Goal: Information Seeking & Learning: Find specific fact

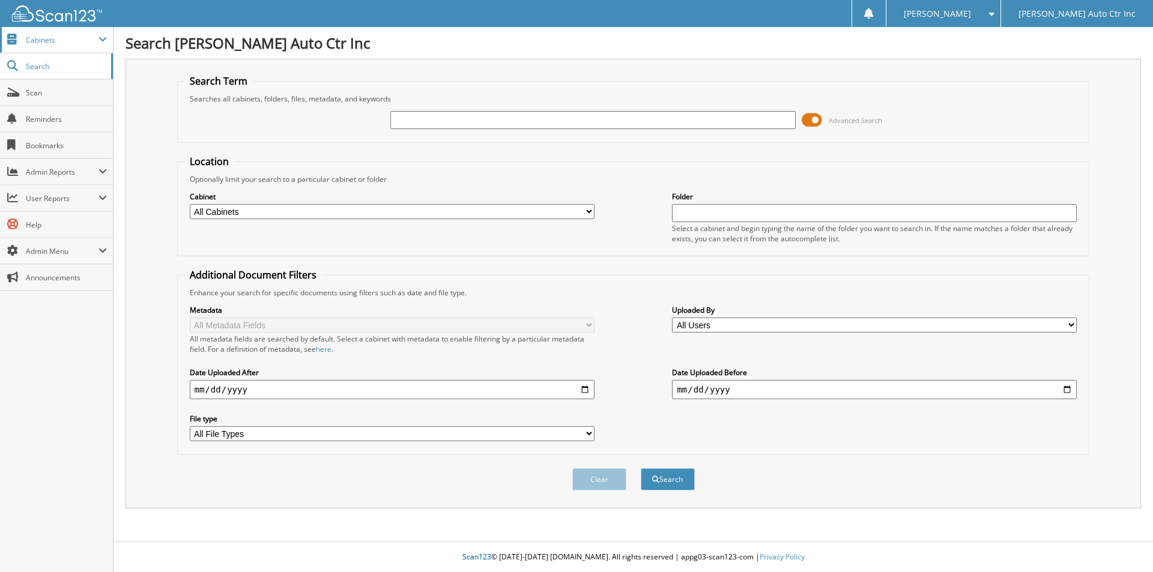
click at [52, 41] on span "Cabinets" at bounding box center [62, 40] width 73 height 10
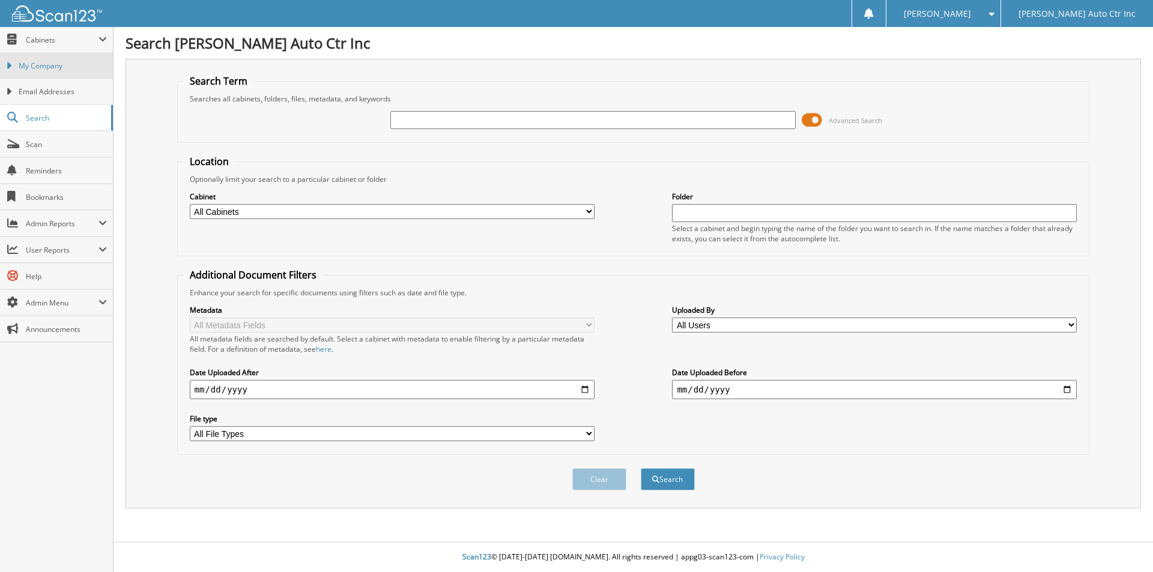
click at [62, 62] on span "My Company" at bounding box center [63, 66] width 88 height 11
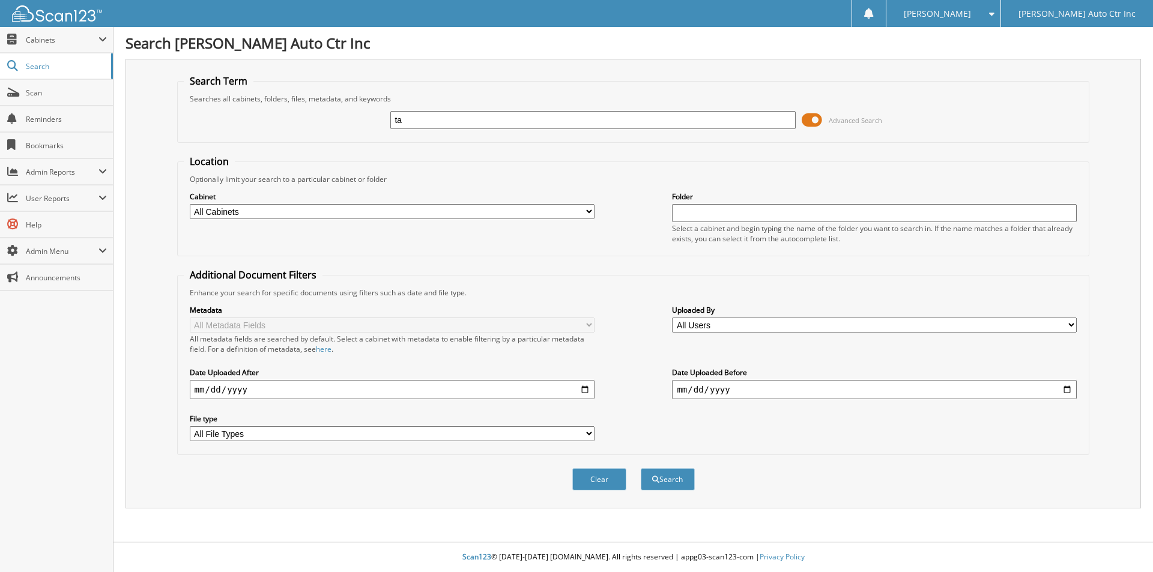
type input "t"
type input "t2488a"
click at [672, 483] on button "Search" at bounding box center [668, 479] width 54 height 22
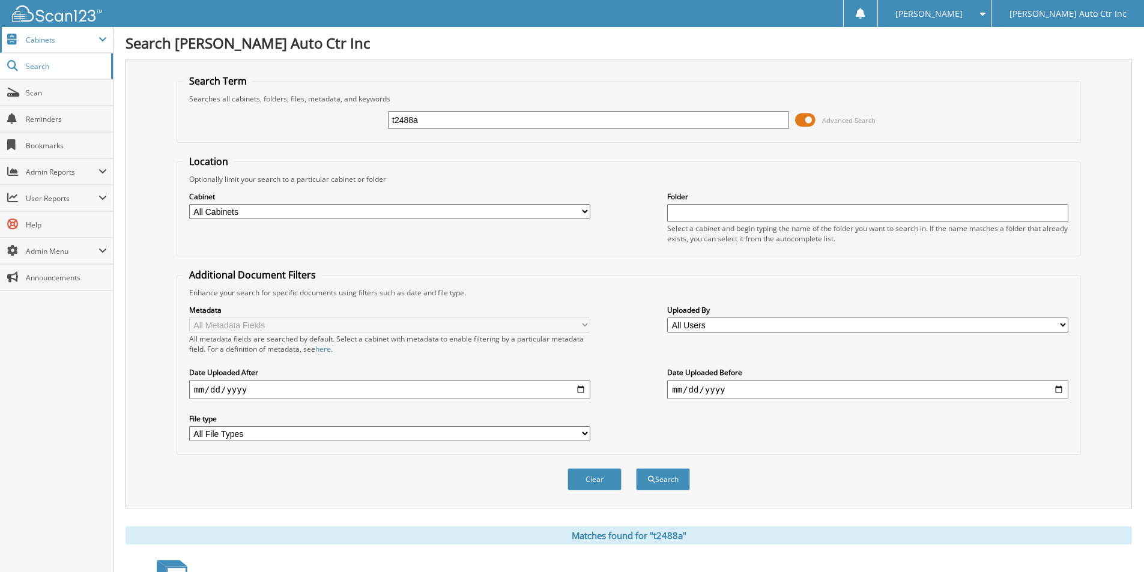
click at [62, 32] on span "Cabinets" at bounding box center [56, 40] width 113 height 26
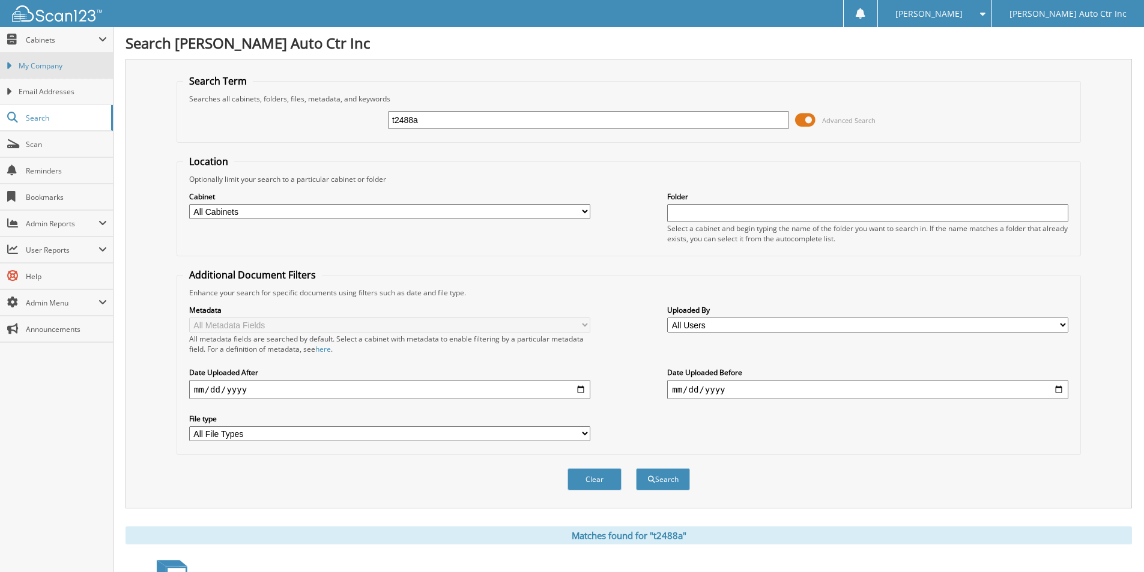
click at [59, 62] on span "My Company" at bounding box center [63, 66] width 88 height 11
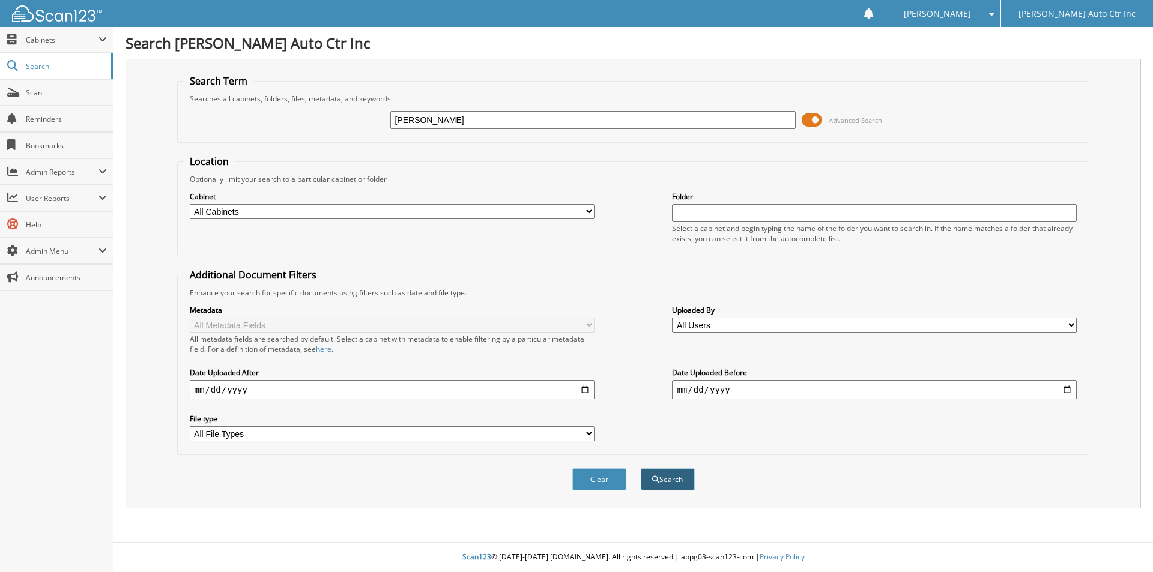
type input "engelhardt"
click at [663, 480] on button "Search" at bounding box center [668, 479] width 54 height 22
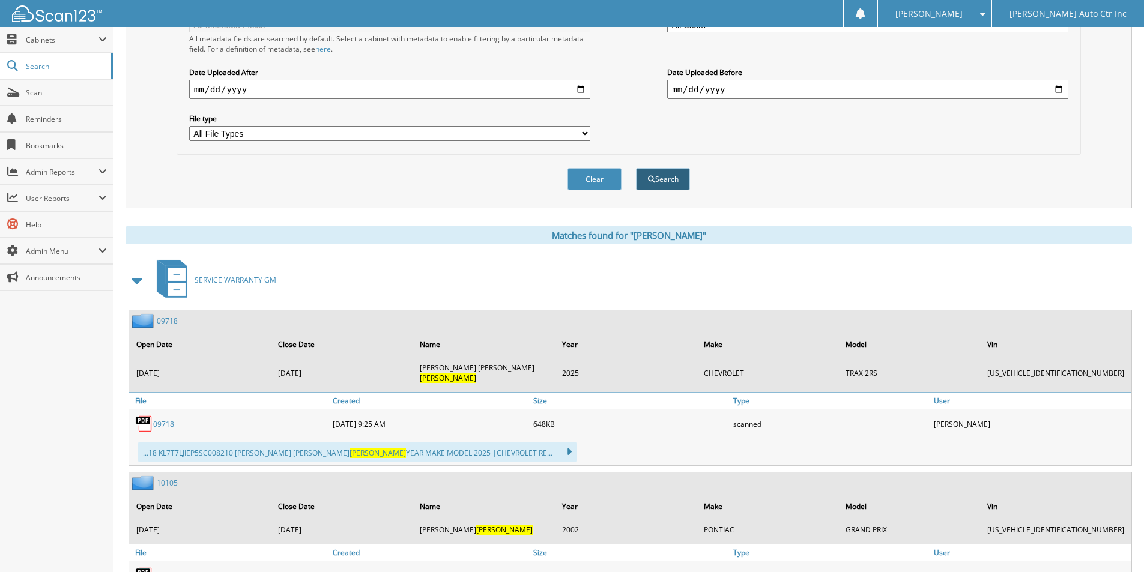
scroll to position [420, 0]
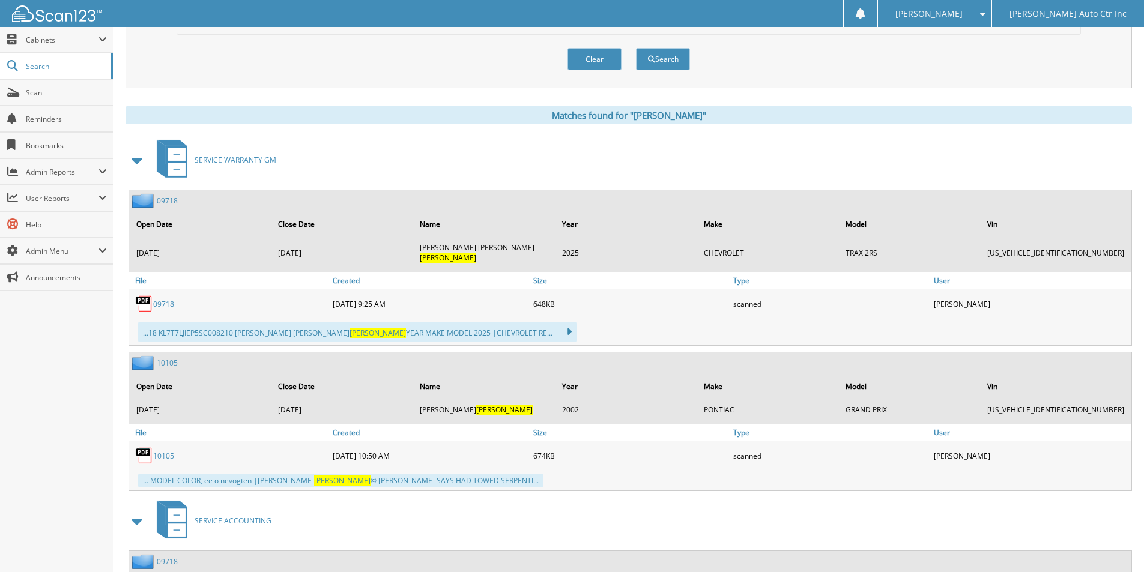
click at [136, 159] on span at bounding box center [137, 160] width 17 height 22
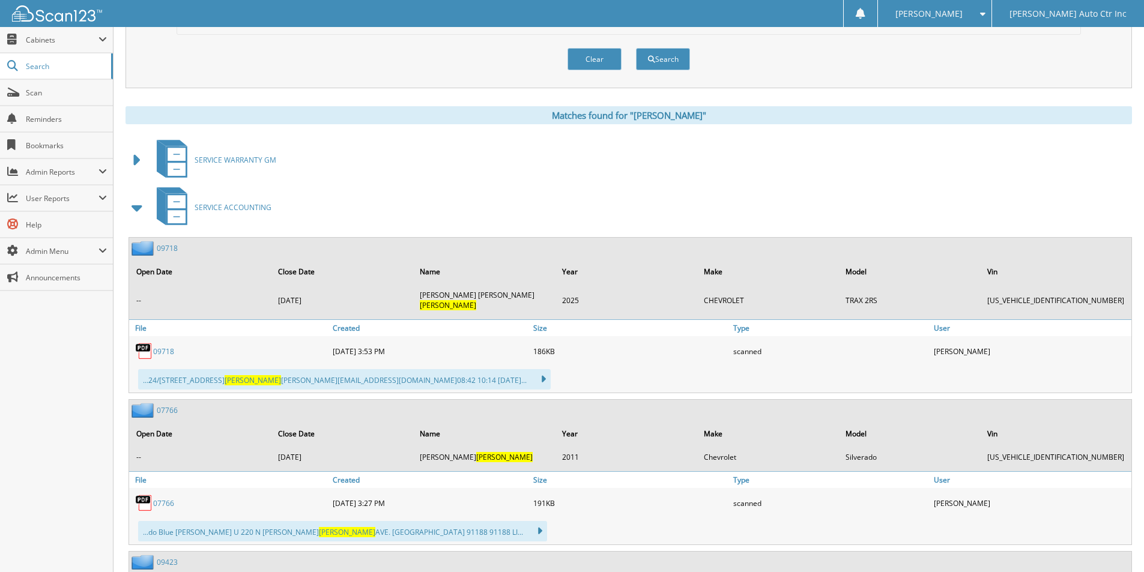
click at [137, 206] on span at bounding box center [137, 208] width 17 height 22
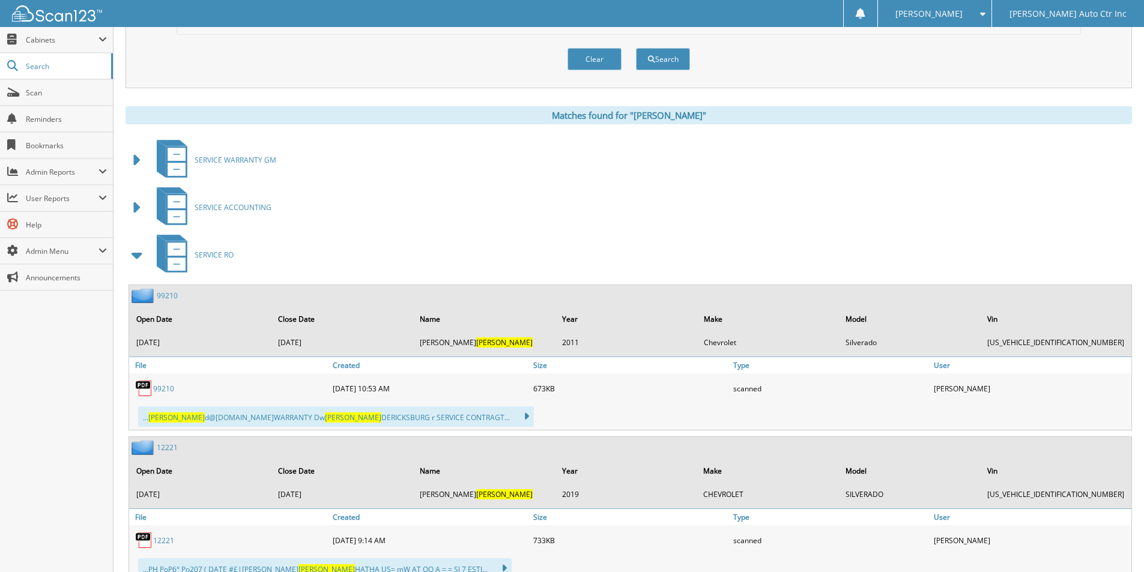
click at [133, 250] on span at bounding box center [137, 255] width 17 height 22
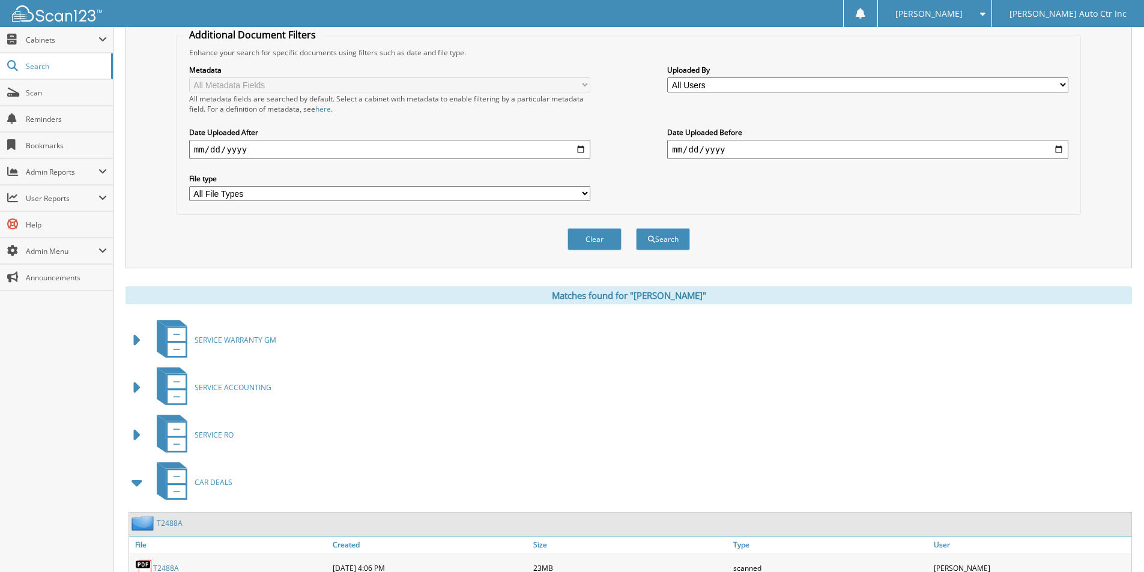
scroll to position [0, 0]
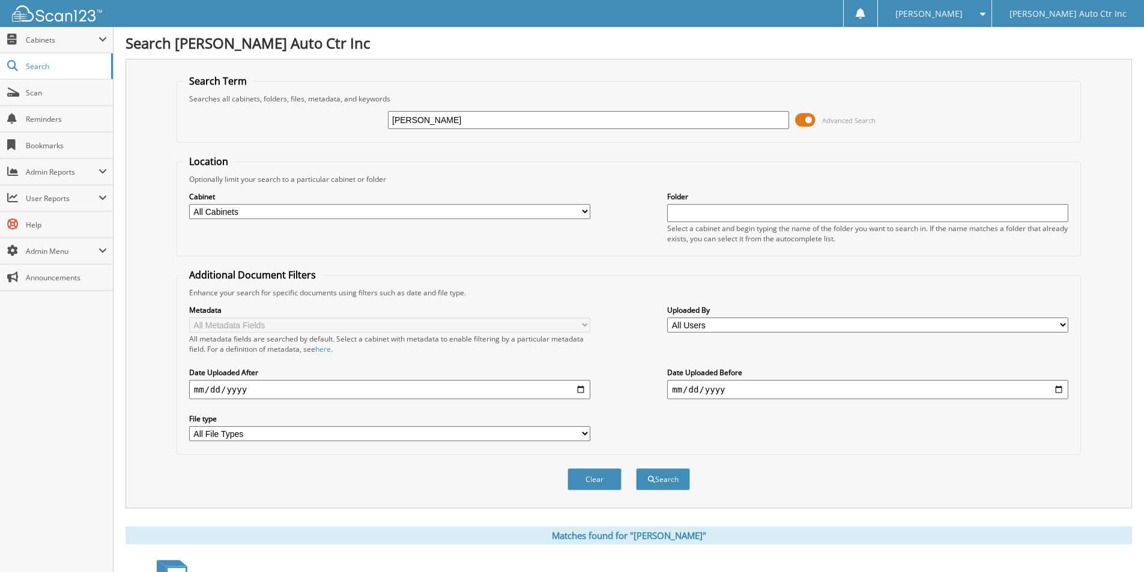
click at [457, 117] on input "[PERSON_NAME]" at bounding box center [588, 120] width 401 height 18
type input "82531"
click at [448, 213] on select "All Cabinets ACCOUNTS PAYABLE CAR DEALS CASH RECEIPTS GENERAL RECEIPTS HR PARTS" at bounding box center [389, 211] width 401 height 15
select select "51944"
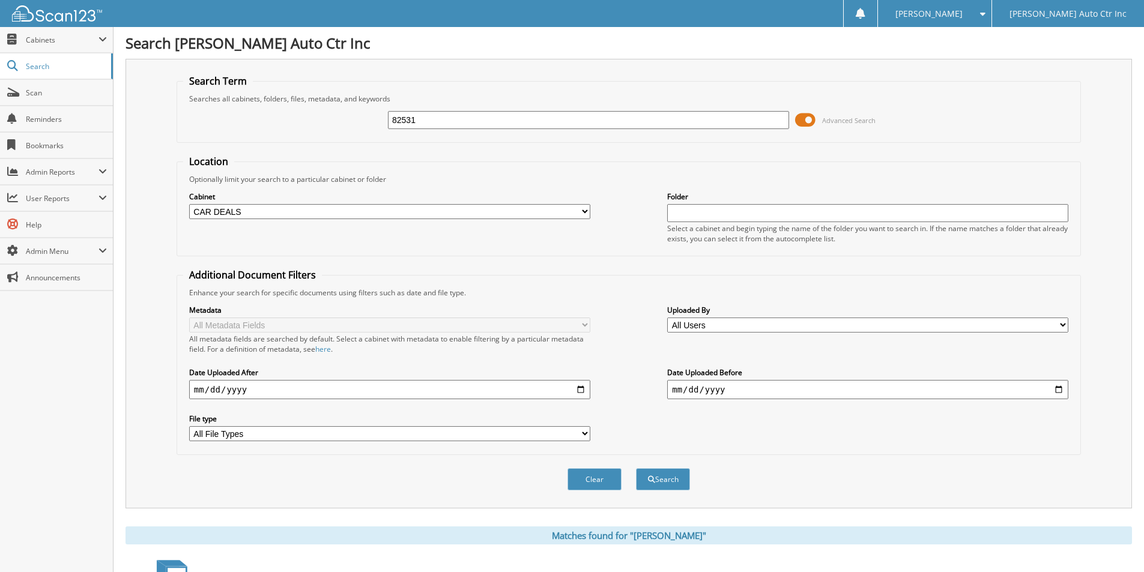
click at [189, 204] on select "All Cabinets ACCOUNTS PAYABLE CAR DEALS CASH RECEIPTS GENERAL RECEIPTS HR PARTS" at bounding box center [389, 211] width 401 height 15
click at [650, 476] on span "submit" at bounding box center [651, 479] width 7 height 7
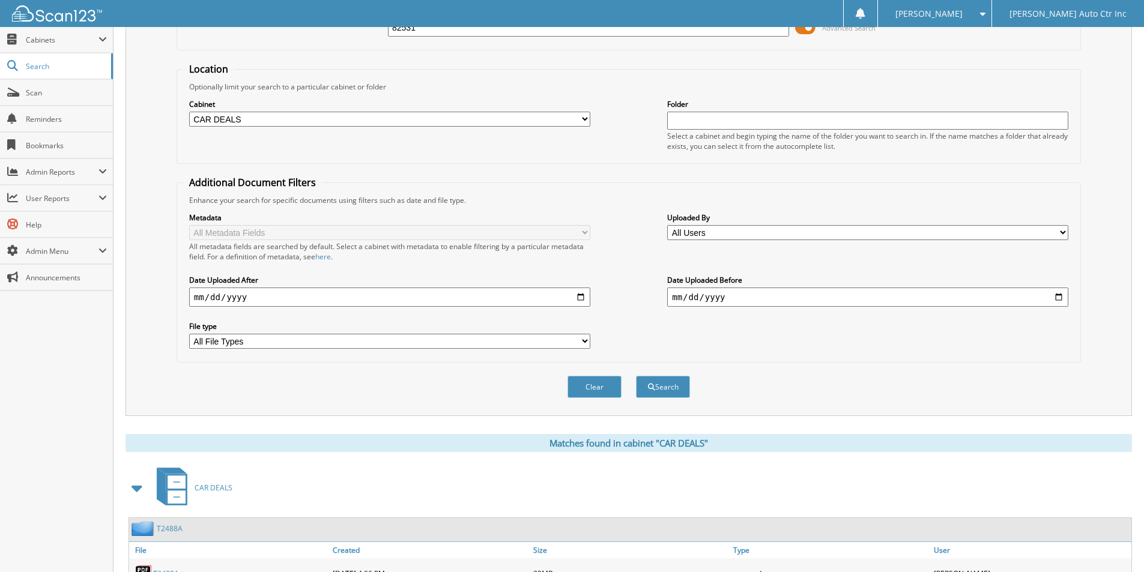
scroll to position [166, 0]
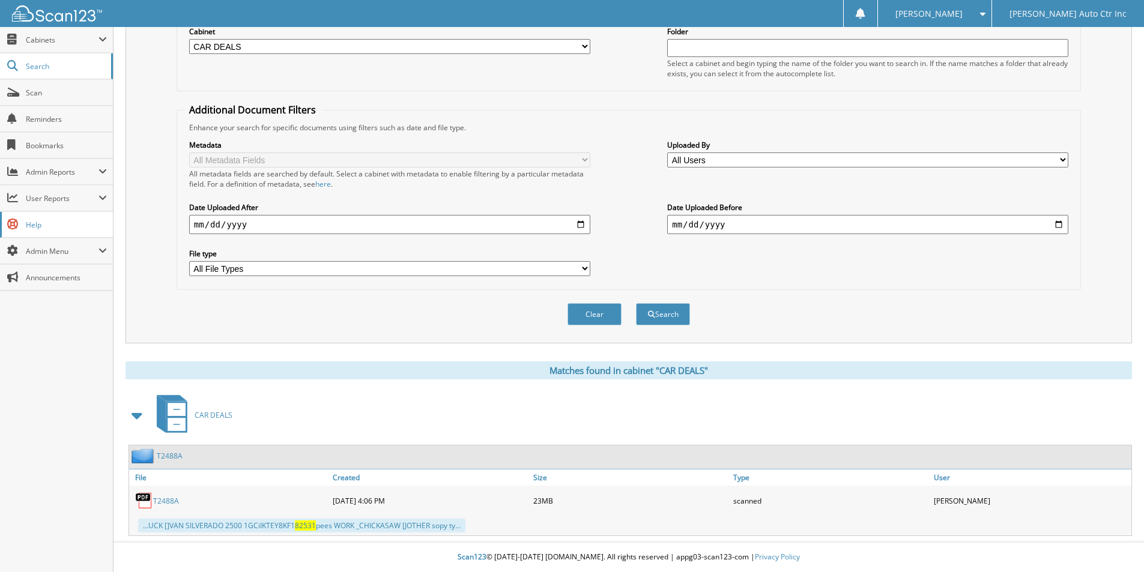
click at [28, 220] on span "Help" at bounding box center [66, 225] width 81 height 10
click at [37, 225] on span "Help" at bounding box center [66, 225] width 81 height 10
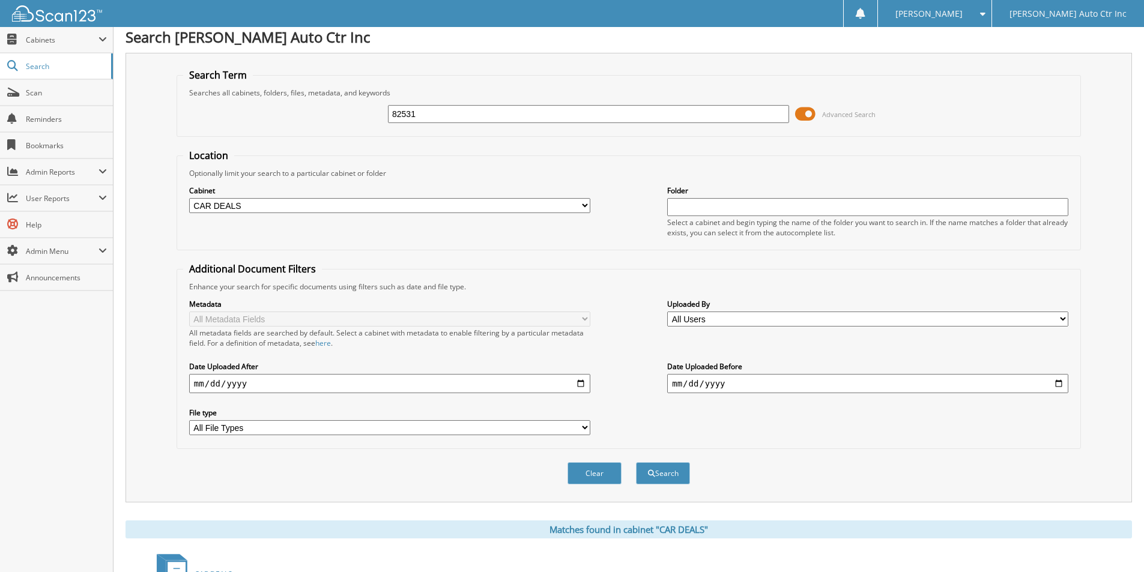
scroll to position [0, 0]
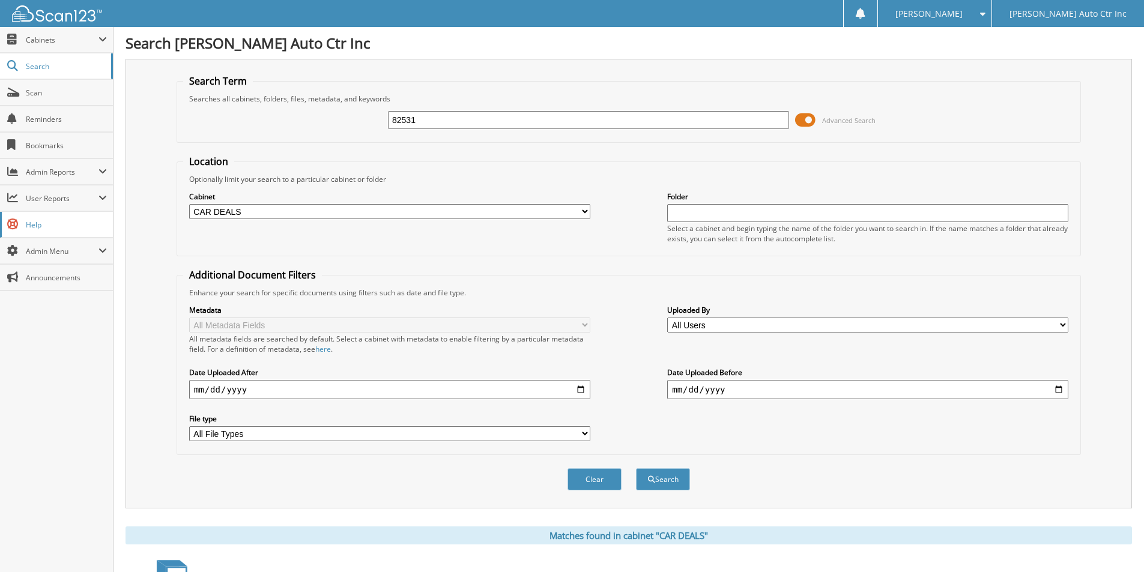
click at [38, 227] on span "Help" at bounding box center [66, 225] width 81 height 10
